Goal: Task Accomplishment & Management: Manage account settings

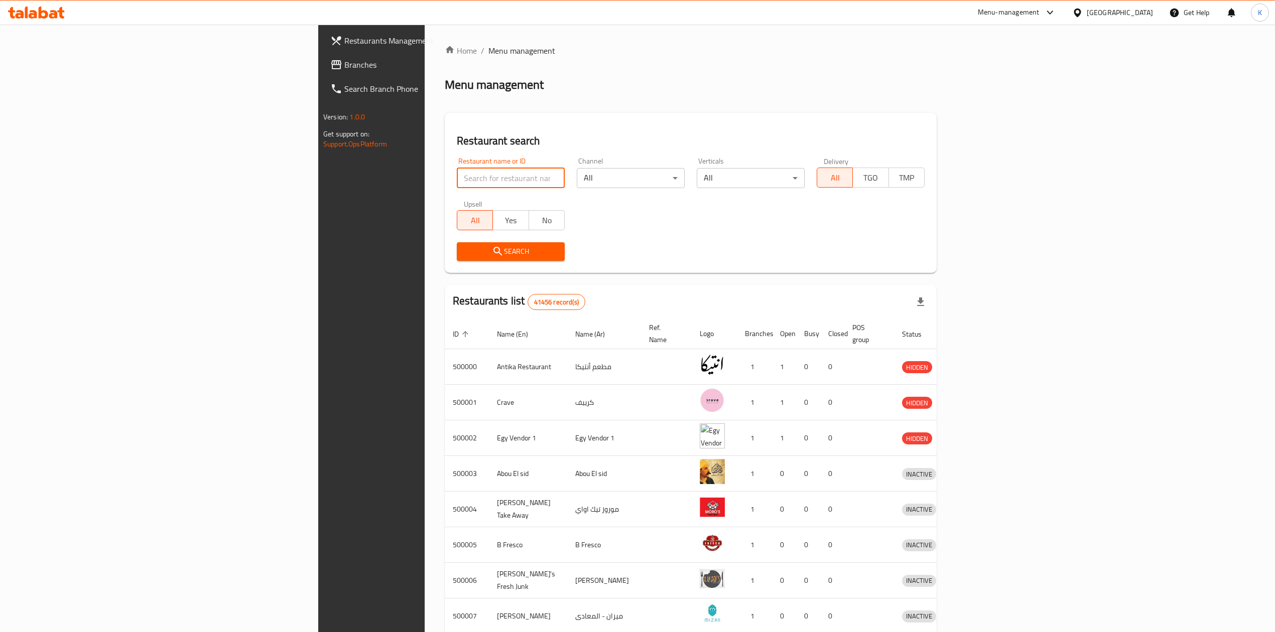
click at [457, 169] on input "search" at bounding box center [511, 178] width 108 height 20
paste input "677575"
type input "677575"
click at [465, 254] on span "Search" at bounding box center [511, 251] width 92 height 13
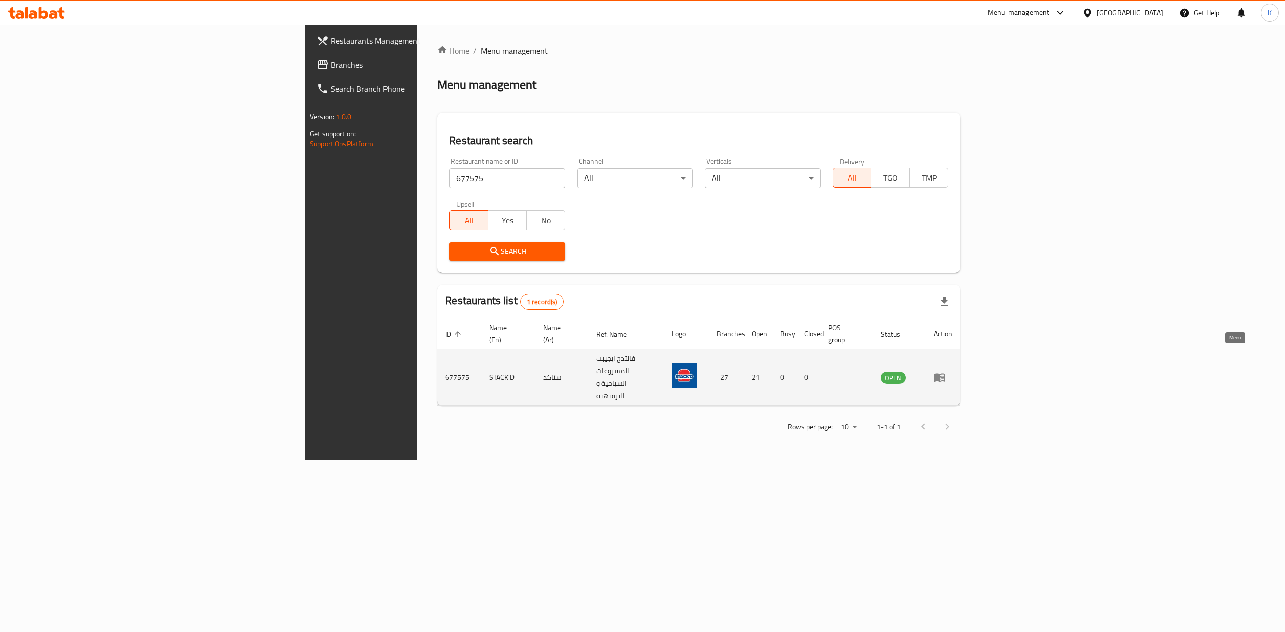
click at [945, 374] on icon "enhanced table" at bounding box center [939, 378] width 11 height 9
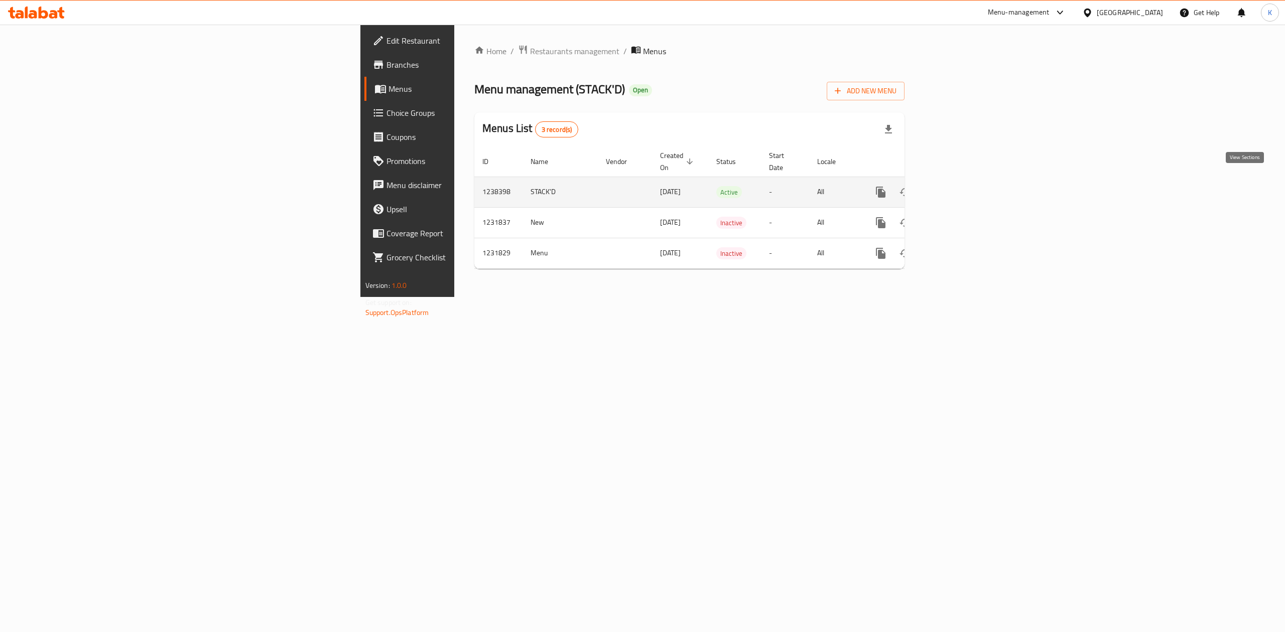
click at [959, 186] on icon "enhanced table" at bounding box center [953, 192] width 12 height 12
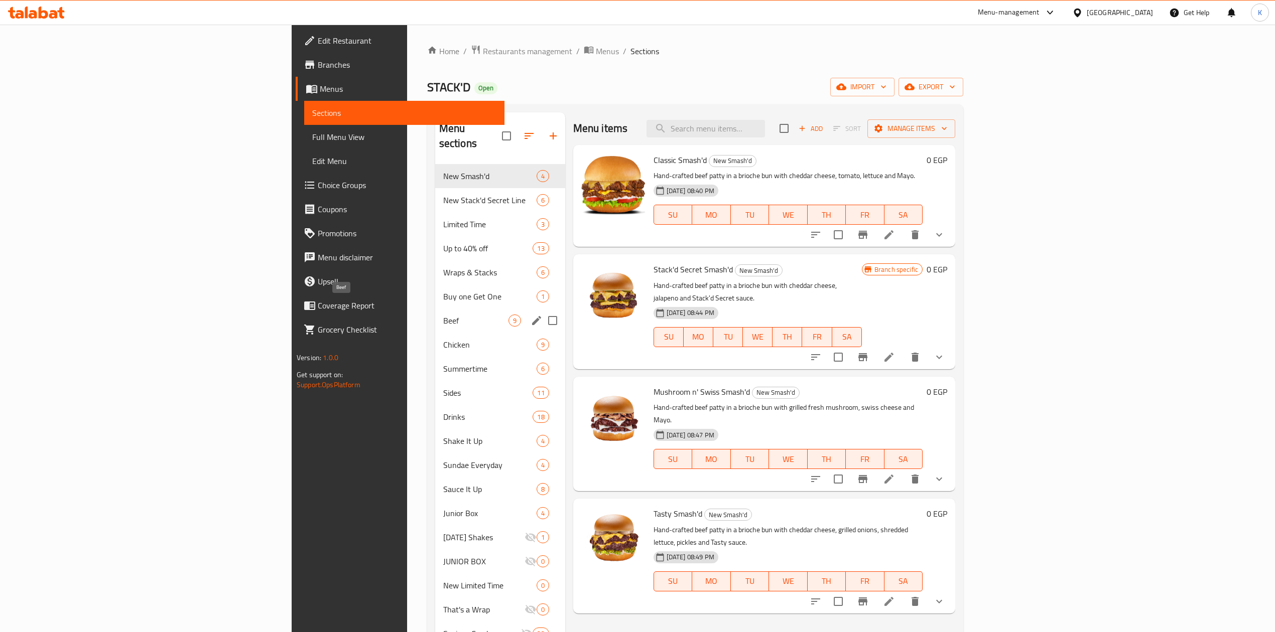
click at [443, 315] on span "Beef" at bounding box center [475, 321] width 65 height 12
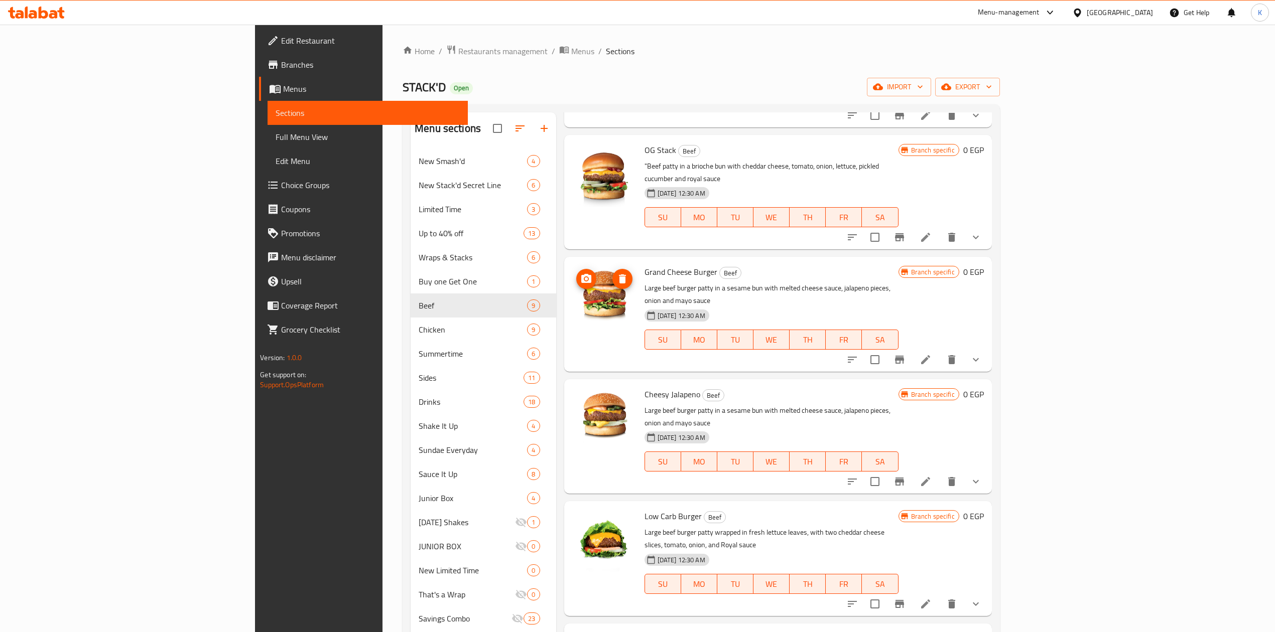
scroll to position [201, 0]
click at [982, 352] on icon "show more" at bounding box center [976, 358] width 12 height 12
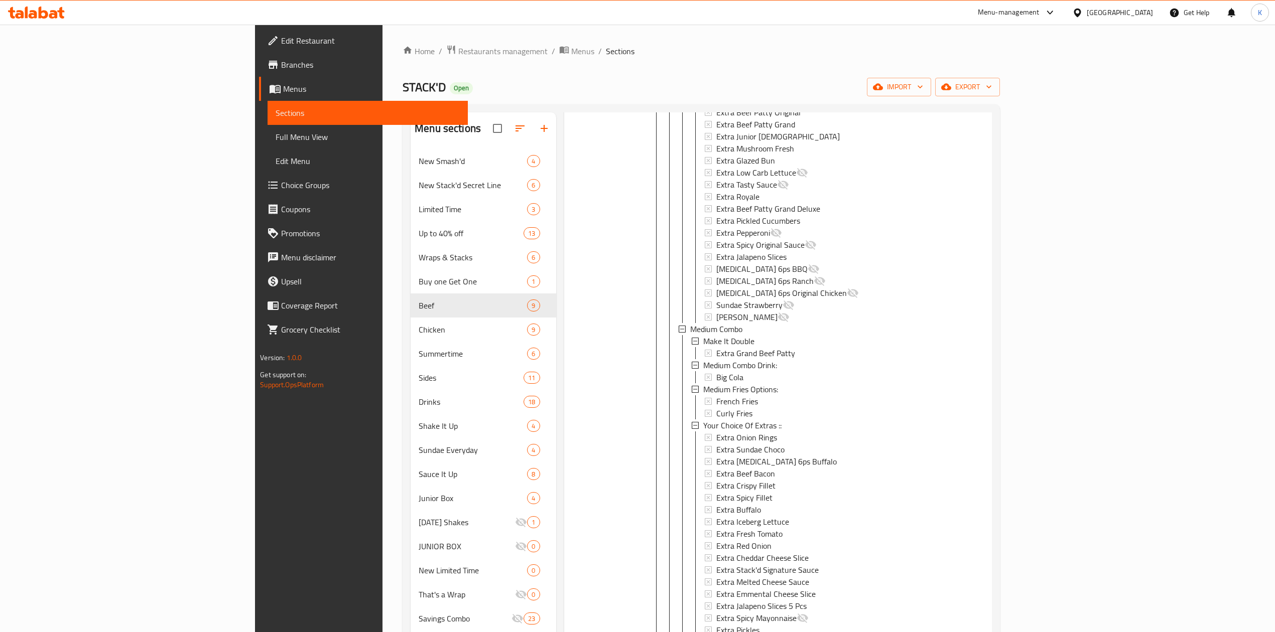
scroll to position [803, 0]
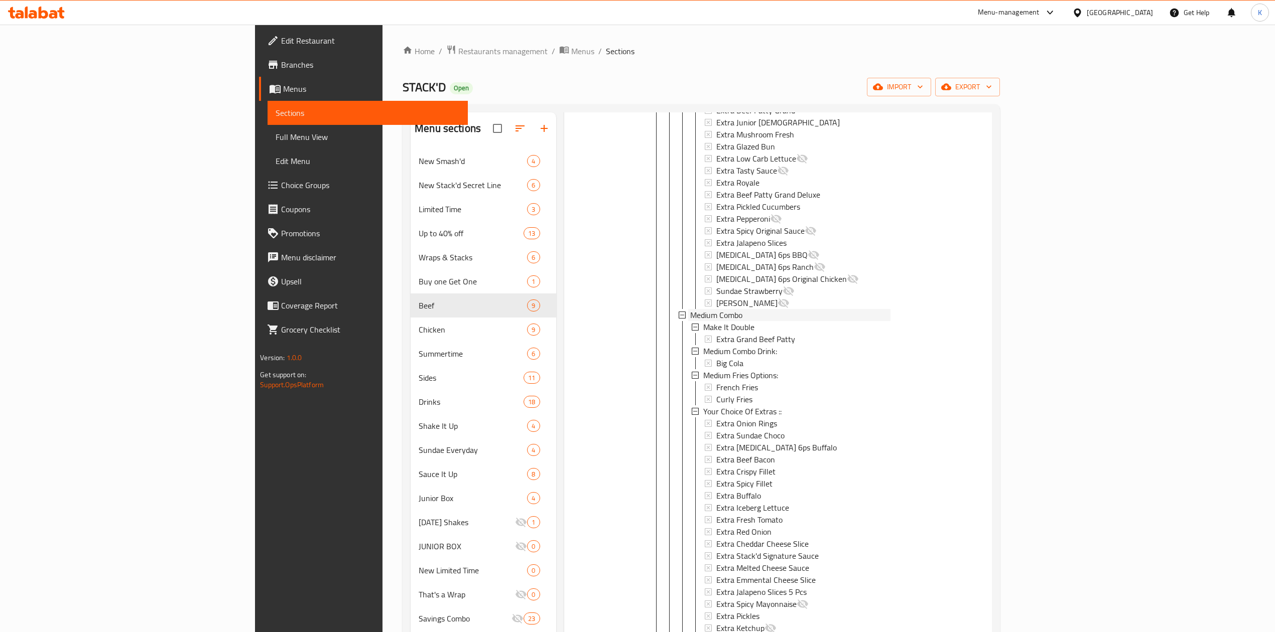
click at [697, 309] on div "Medium Combo" at bounding box center [790, 315] width 200 height 12
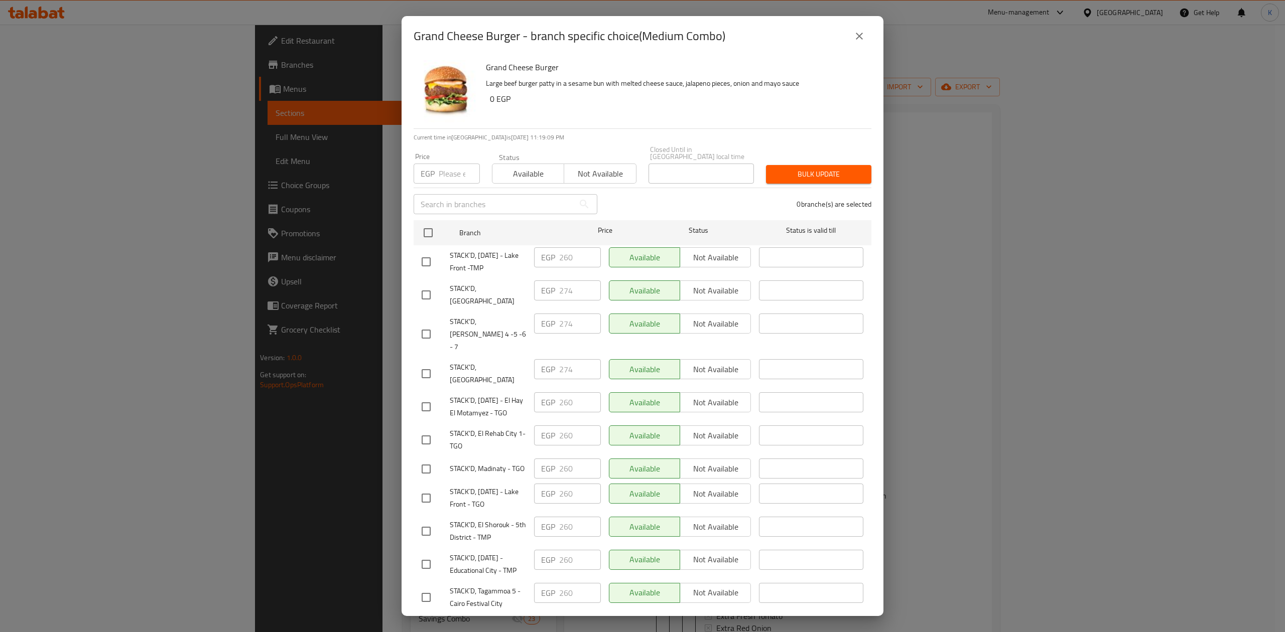
click at [421, 257] on input "checkbox" at bounding box center [426, 261] width 21 height 21
click at [576, 257] on input "260" at bounding box center [580, 257] width 42 height 20
click at [566, 250] on input "260" at bounding box center [580, 257] width 42 height 20
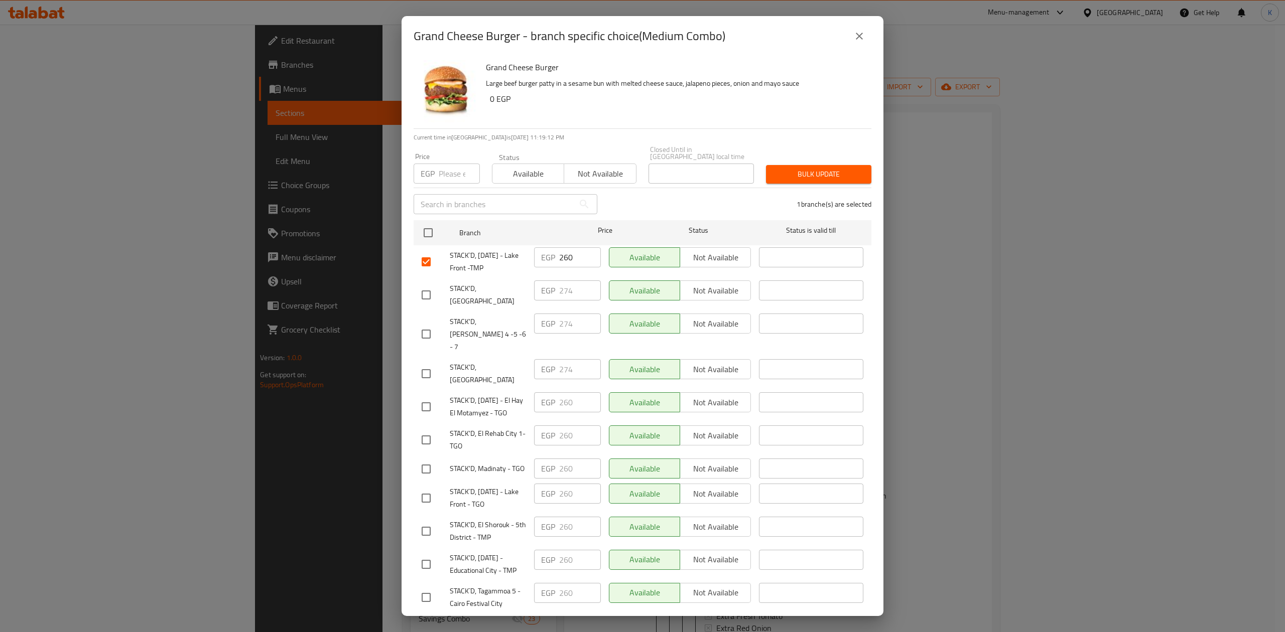
click at [826, 85] on p "Large beef burger patty in a sesame bun with melted cheese sauce, jalapeno piec…" at bounding box center [674, 83] width 377 height 13
click at [424, 257] on input "checkbox" at bounding box center [426, 261] width 21 height 21
checkbox input "false"
click at [861, 35] on icon "close" at bounding box center [859, 36] width 7 height 7
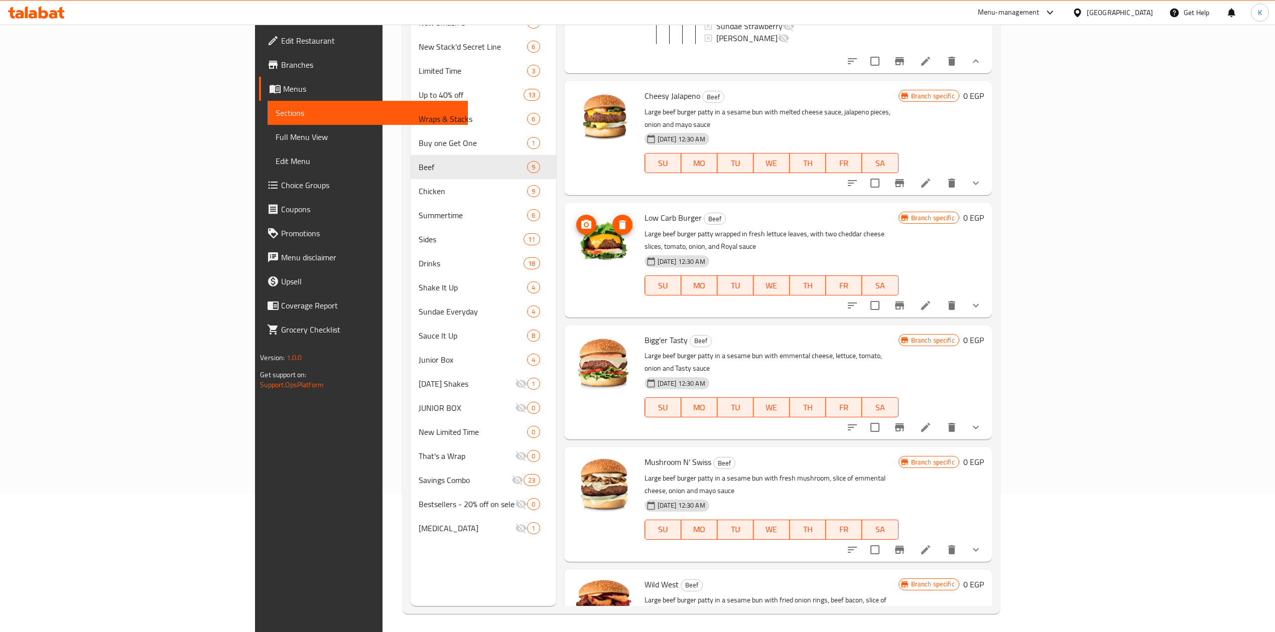
scroll to position [141, 0]
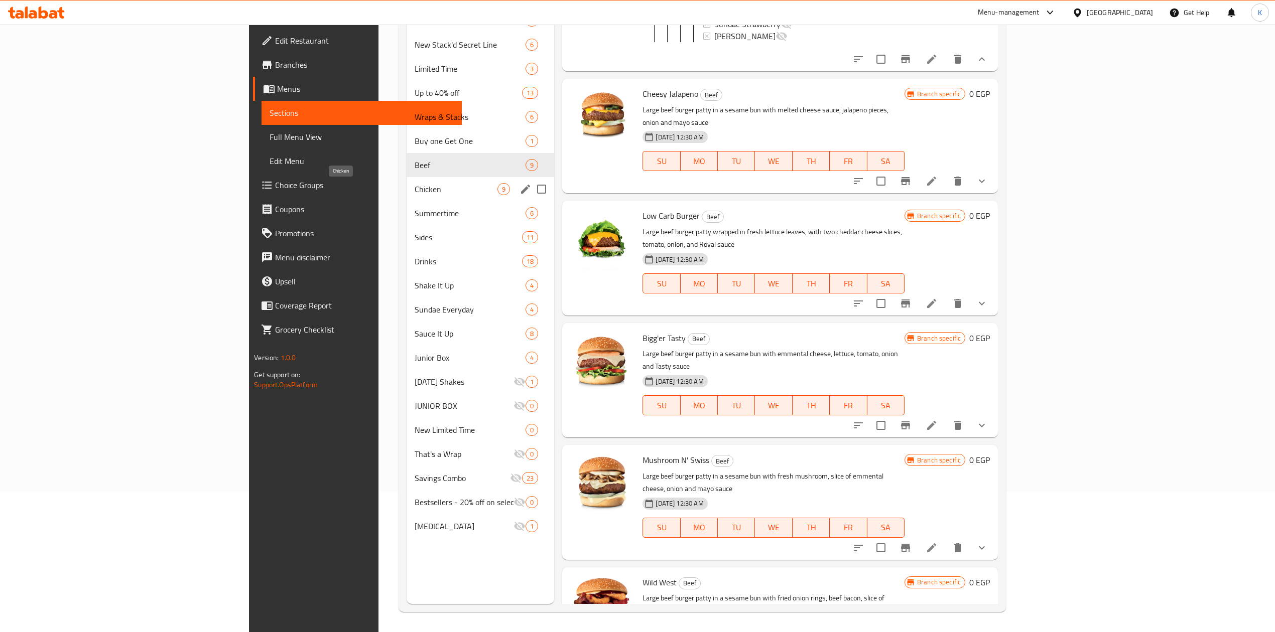
click at [415, 185] on span "Chicken" at bounding box center [456, 189] width 83 height 12
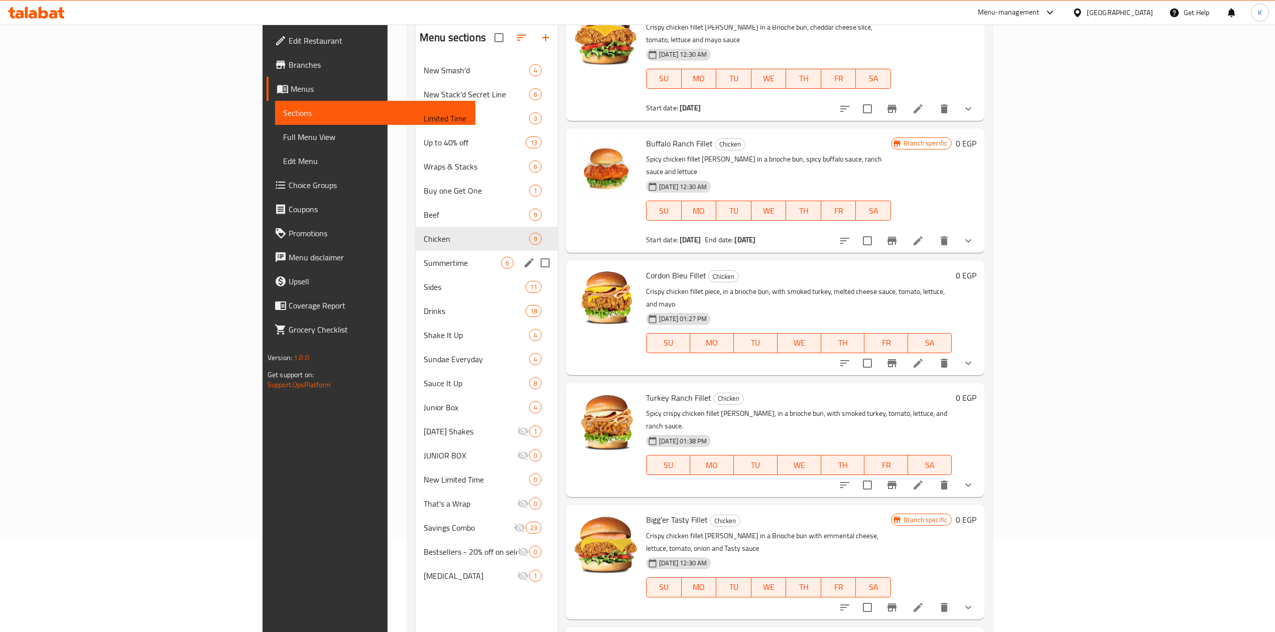
scroll to position [67, 0]
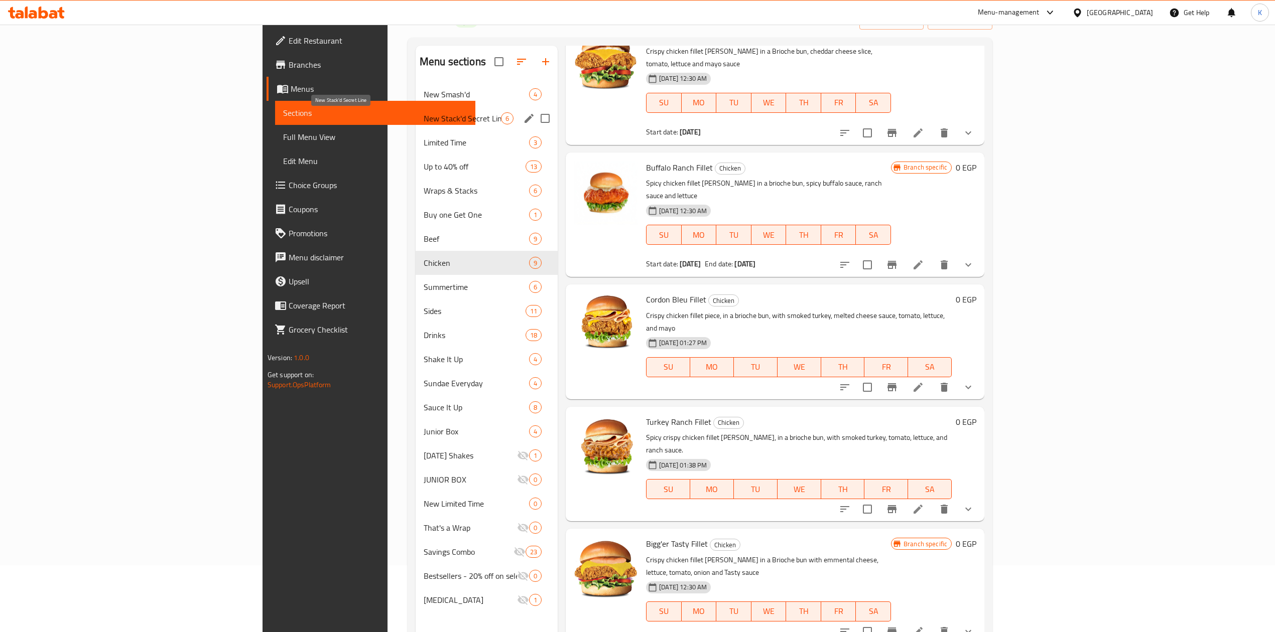
click at [424, 121] on span "New Stack'd Secret Line" at bounding box center [462, 118] width 77 height 12
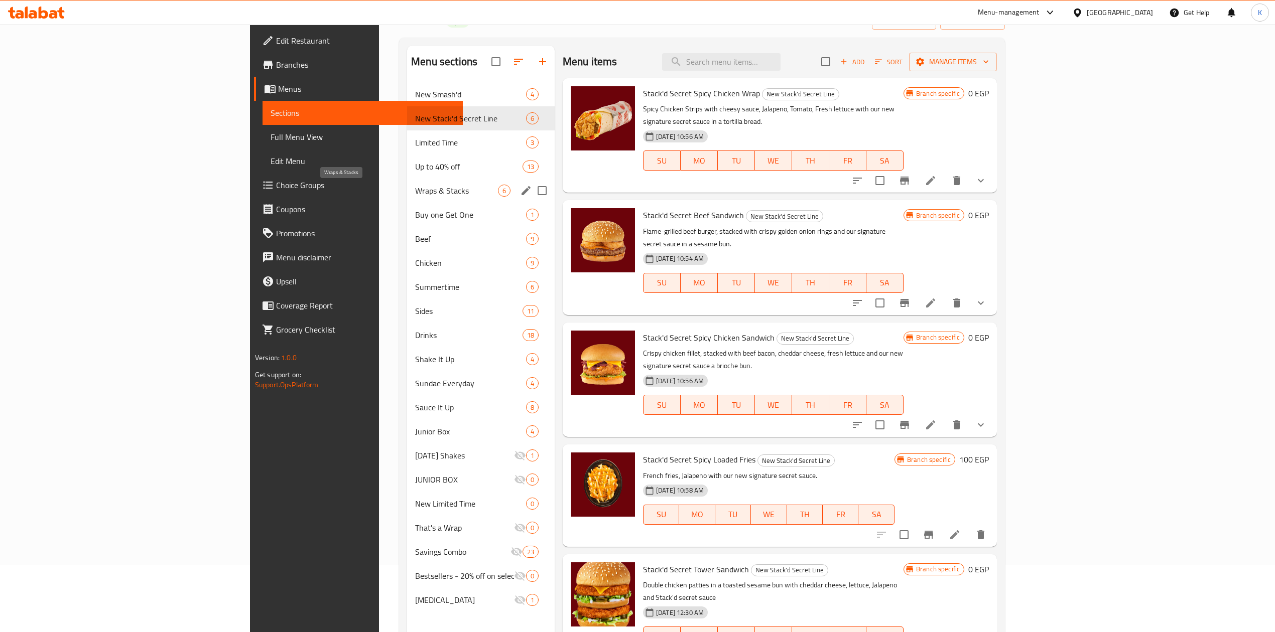
click at [415, 189] on span "Wraps & Stacks" at bounding box center [456, 191] width 83 height 12
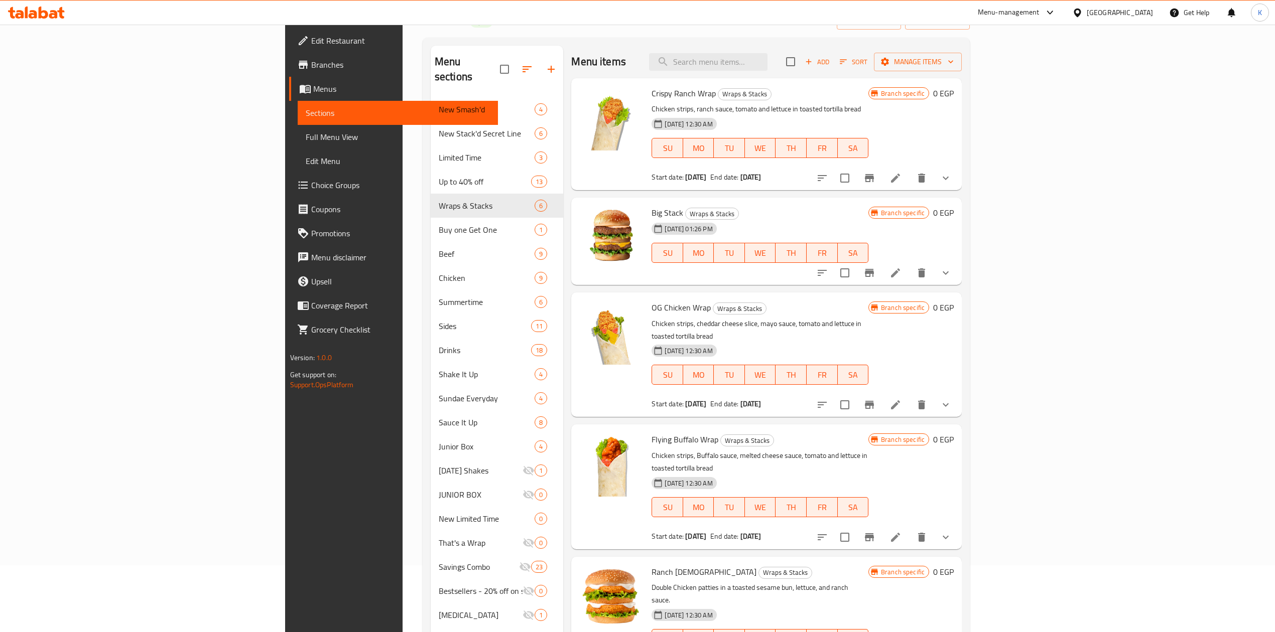
click at [952, 532] on icon "show more" at bounding box center [946, 538] width 12 height 12
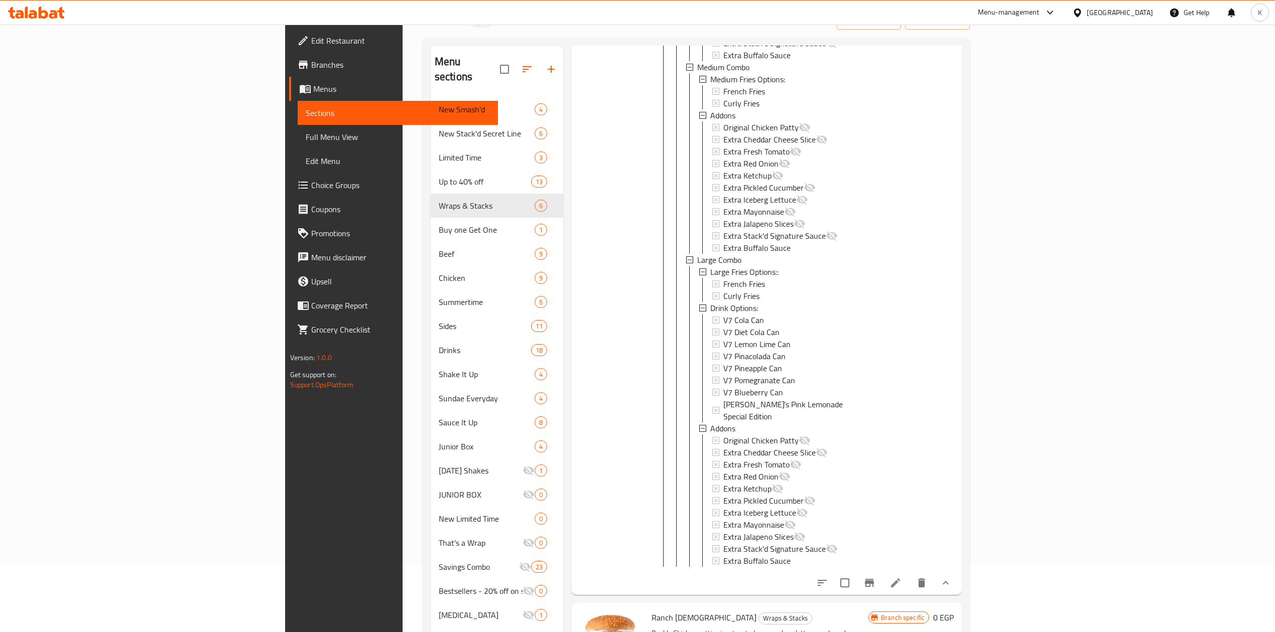
scroll to position [736, 0]
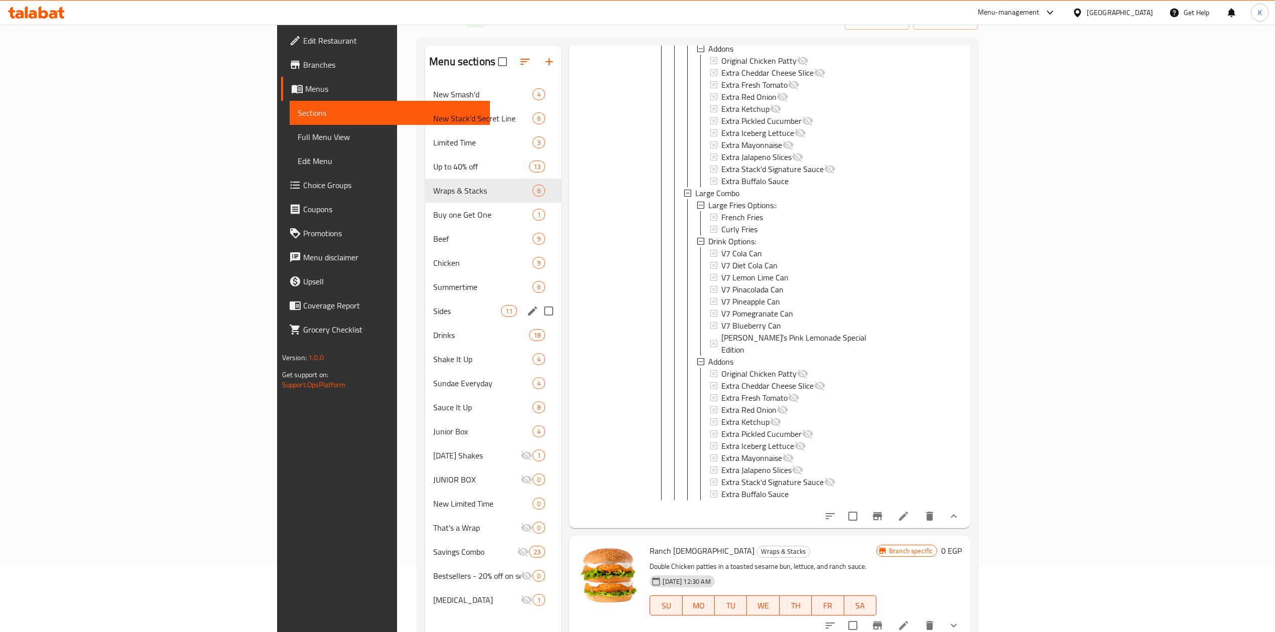
click at [425, 300] on div "Sides 11" at bounding box center [493, 311] width 136 height 24
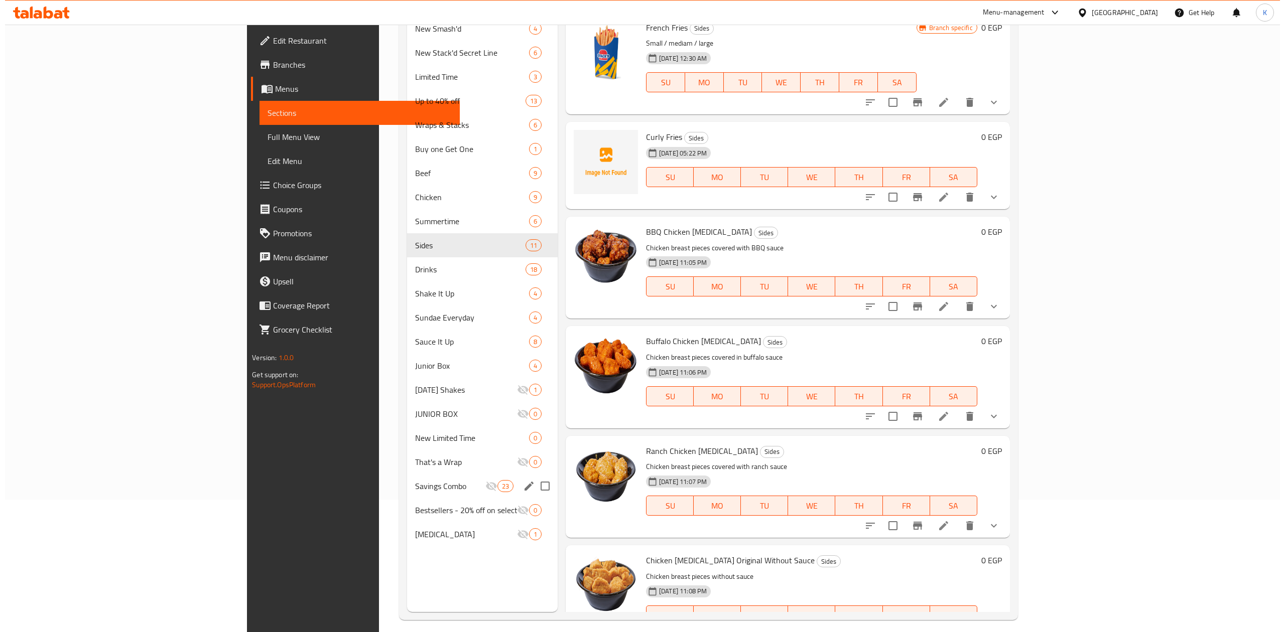
scroll to position [74, 0]
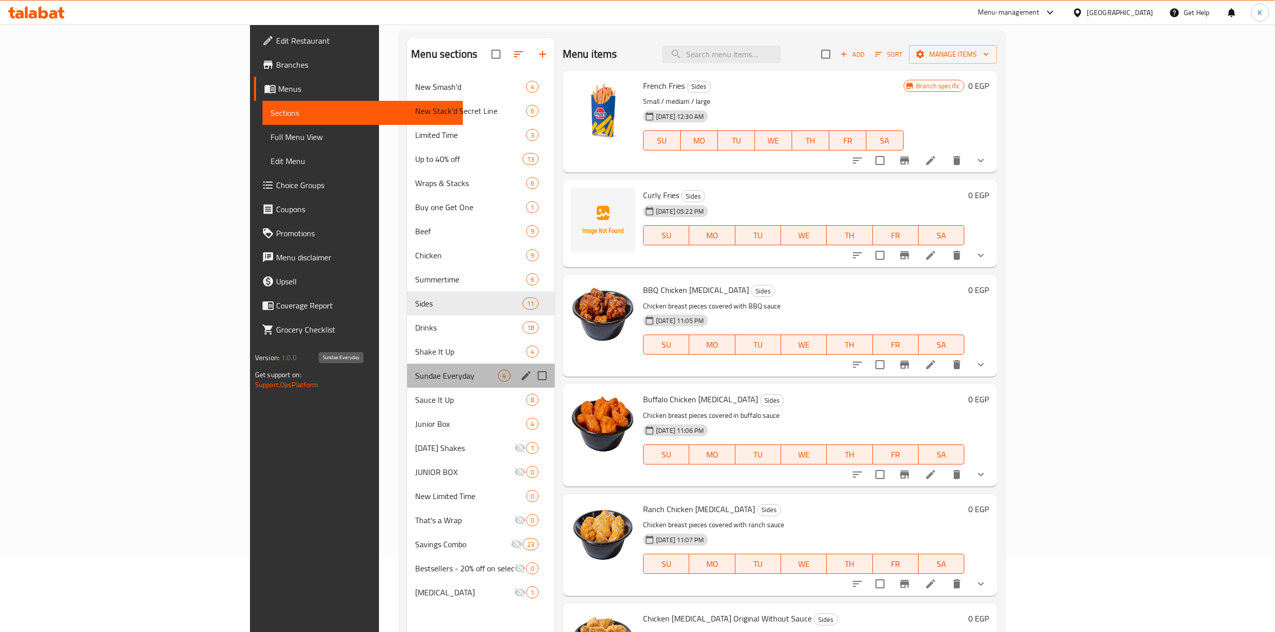
click at [415, 378] on span "Sundae Everyday" at bounding box center [456, 376] width 83 height 12
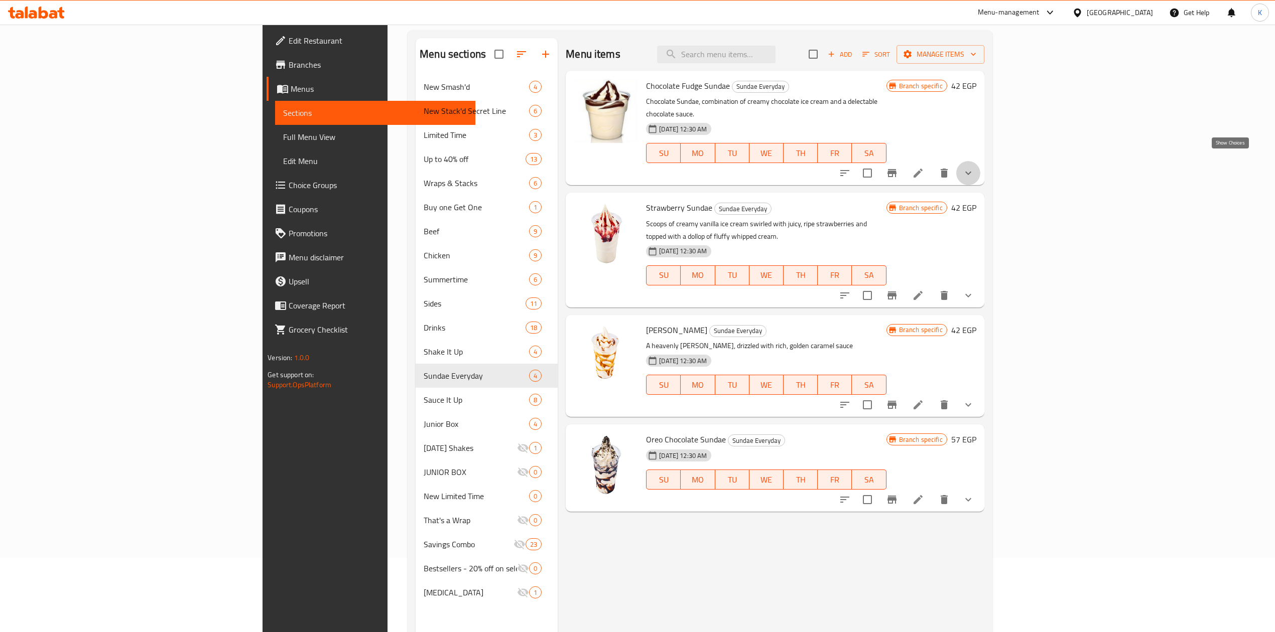
click at [974, 167] on icon "show more" at bounding box center [968, 173] width 12 height 12
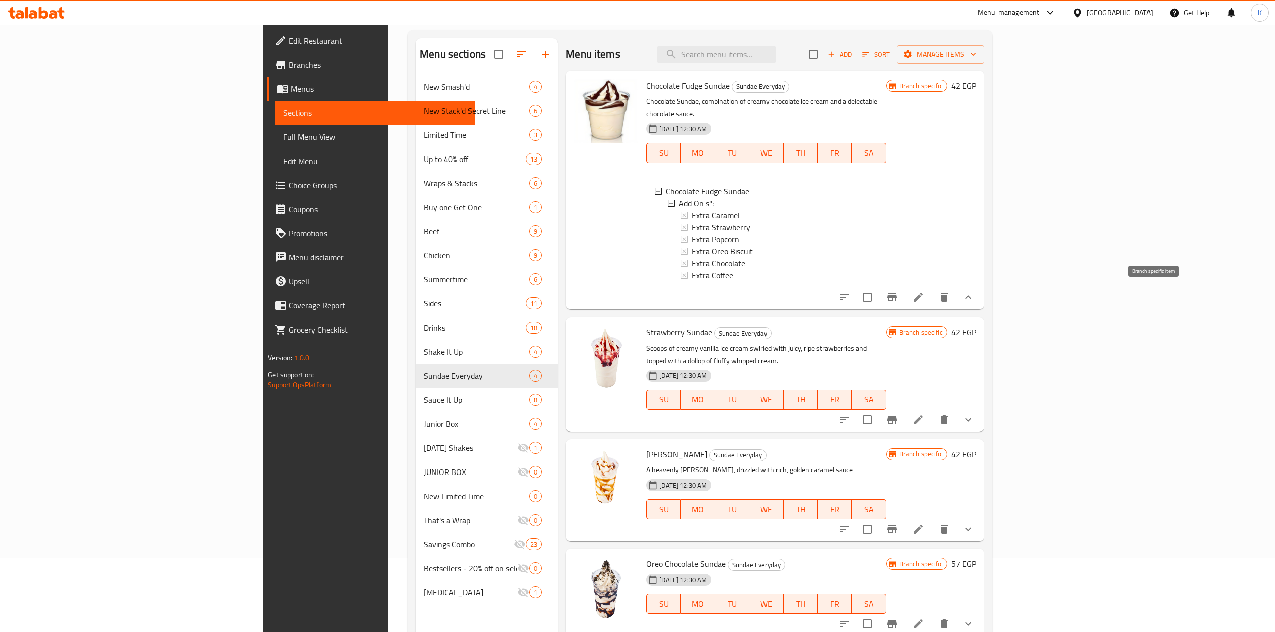
click at [904, 294] on button "Branch-specific-item" at bounding box center [892, 298] width 24 height 24
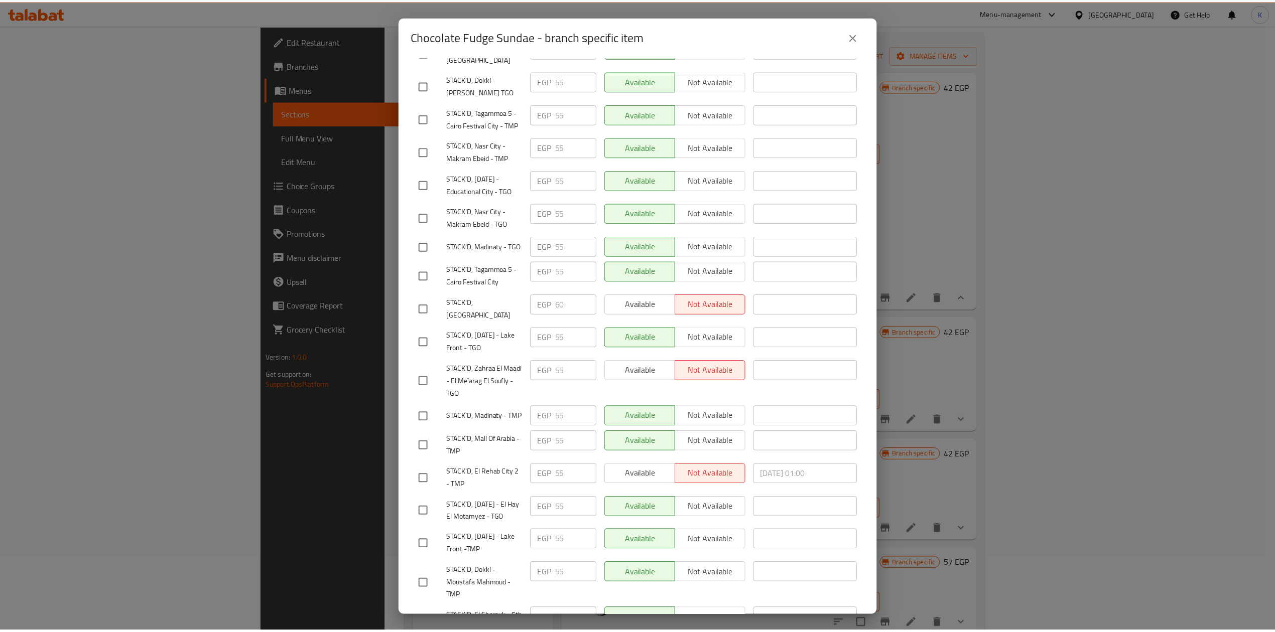
scroll to position [589, 0]
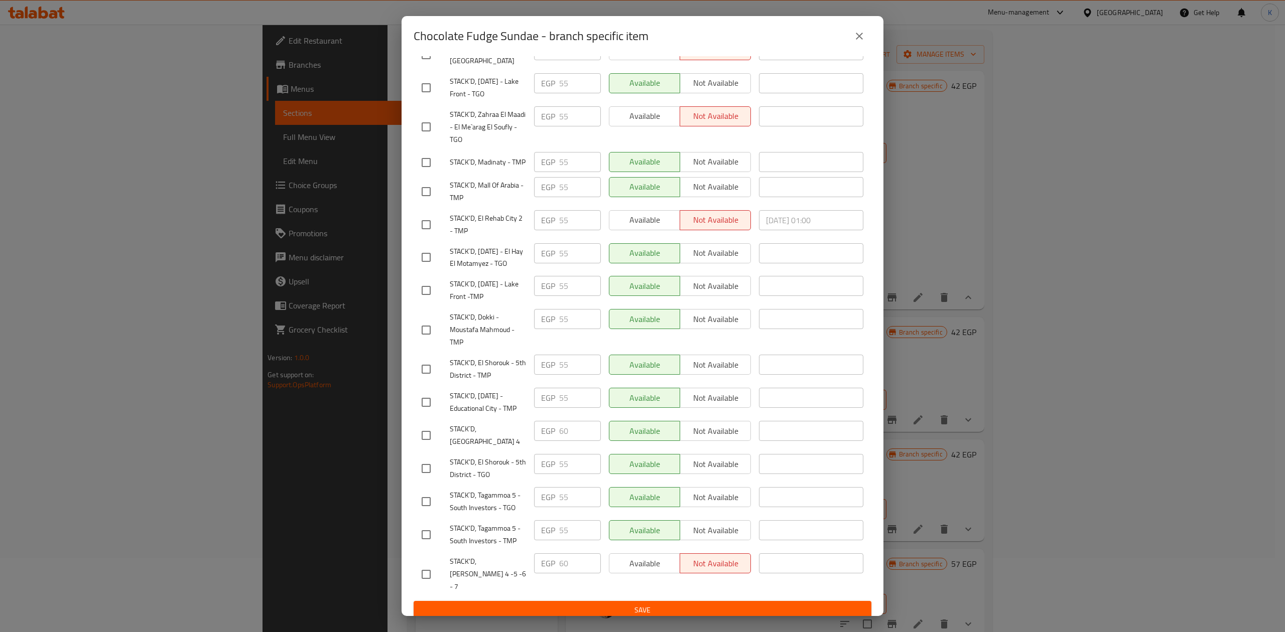
click at [858, 40] on icon "close" at bounding box center [859, 36] width 12 height 12
